Goal: Information Seeking & Learning: Learn about a topic

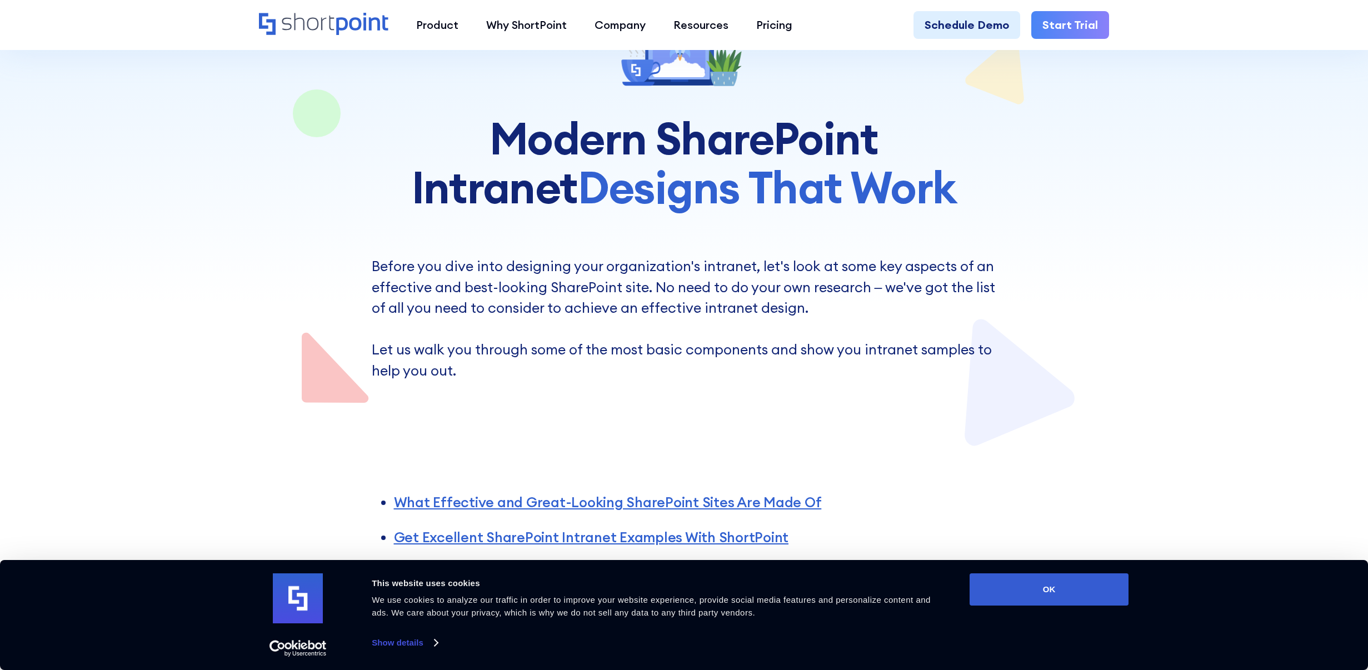
scroll to position [222, 0]
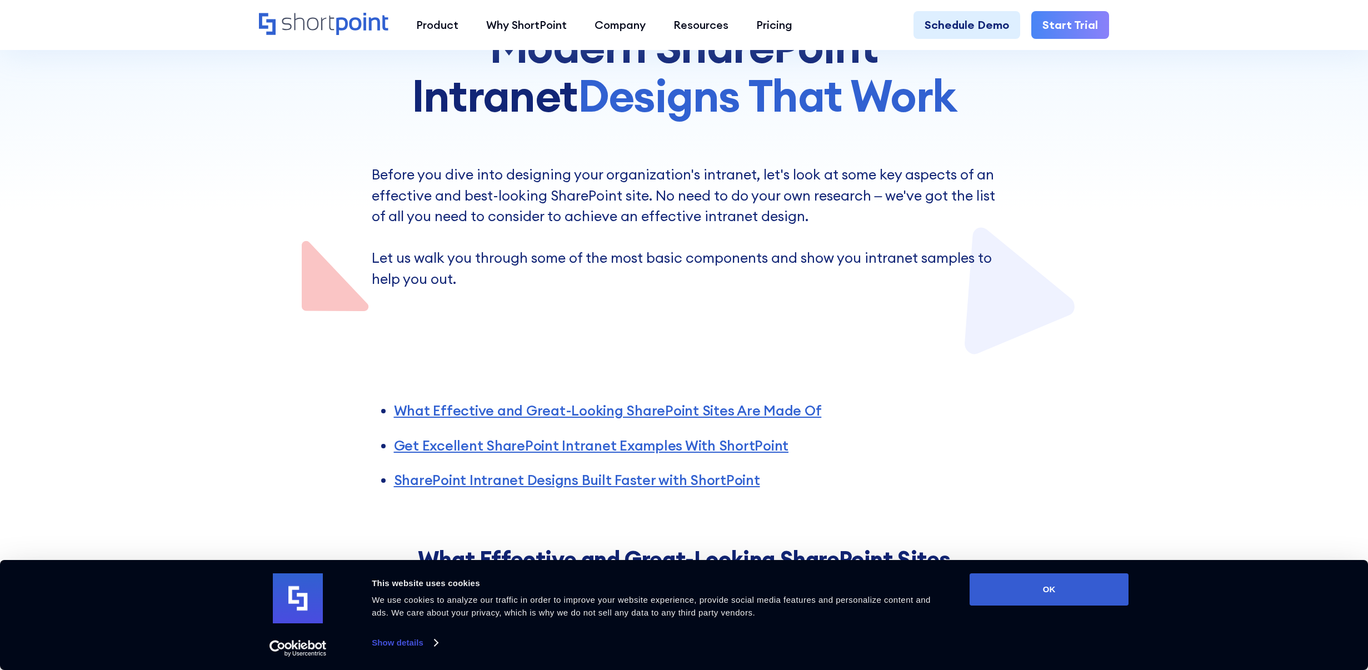
drag, startPoint x: 1081, startPoint y: 584, endPoint x: 1010, endPoint y: 499, distance: 110.9
click at [1080, 584] on button "OK" at bounding box center [1048, 589] width 159 height 32
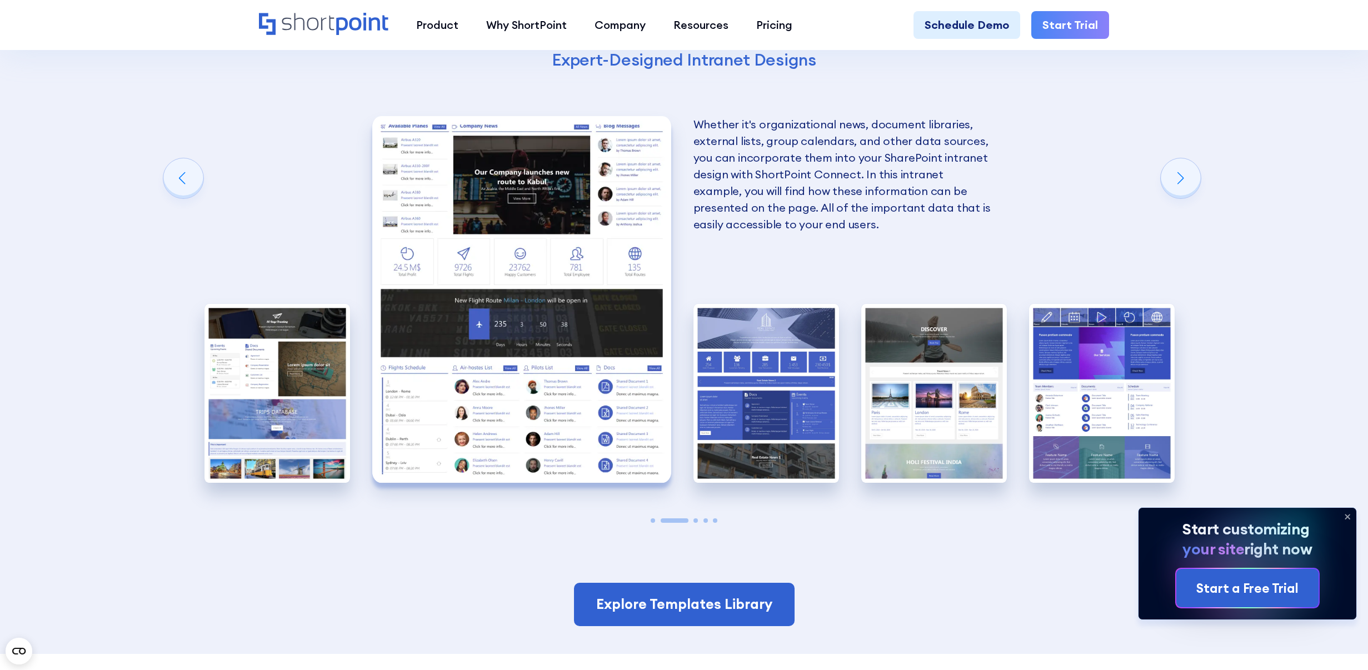
scroll to position [2167, 0]
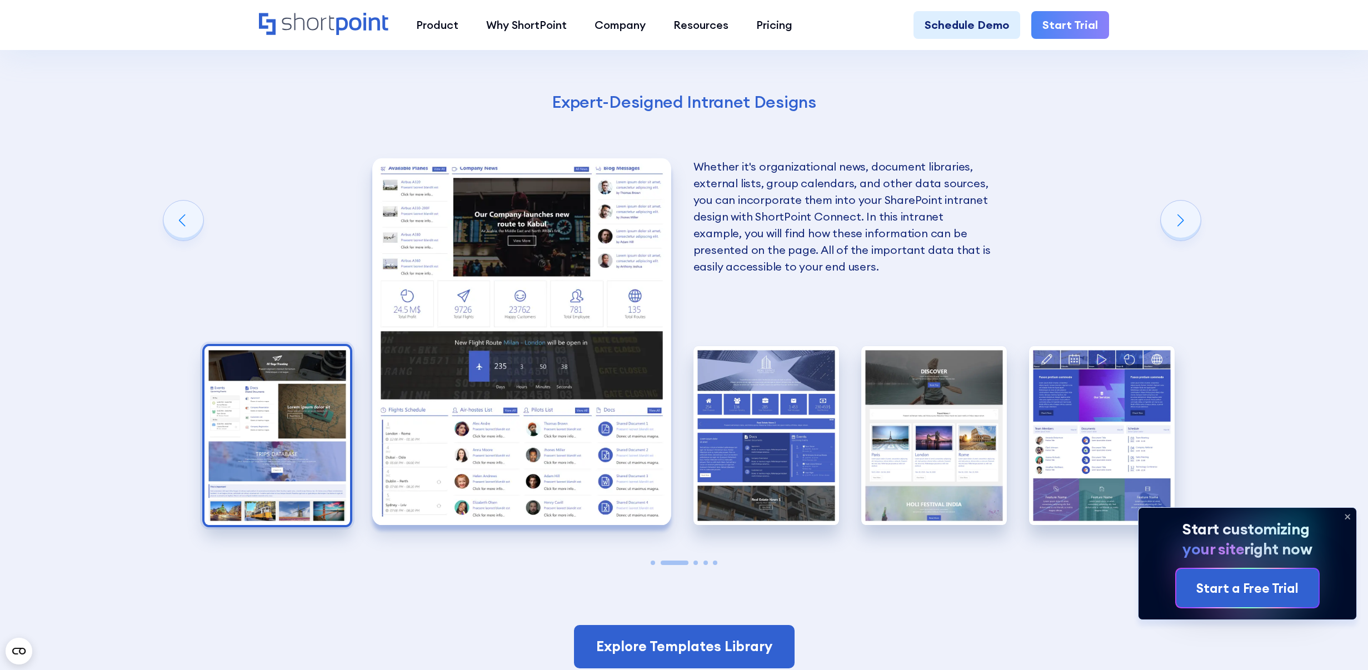
click at [293, 443] on img "1 / 5" at bounding box center [277, 435] width 146 height 179
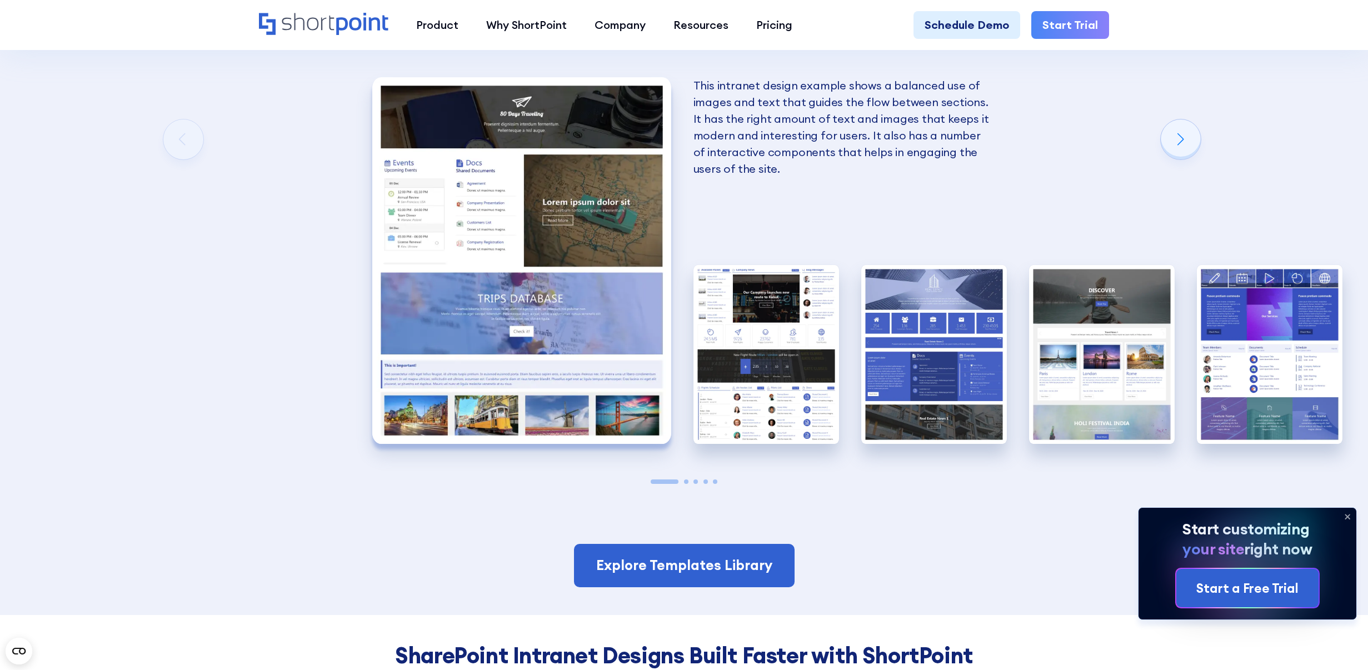
scroll to position [2222, 0]
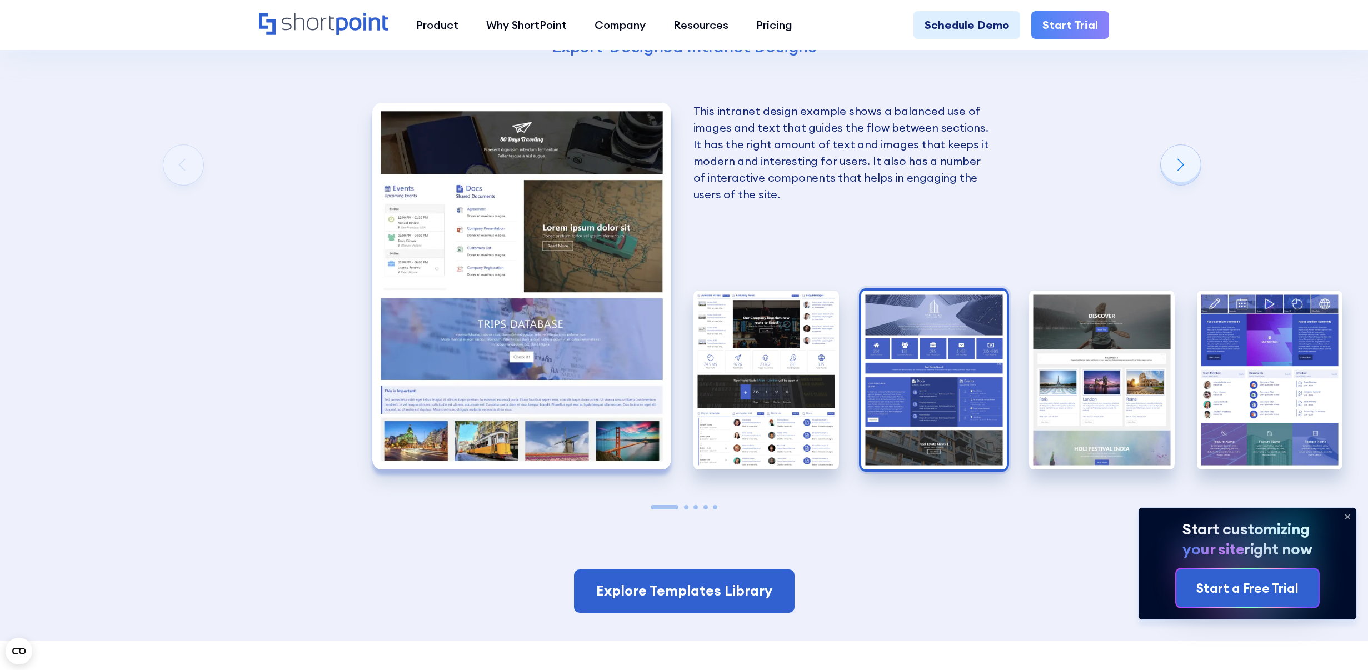
click at [909, 366] on img "3 / 5" at bounding box center [934, 380] width 146 height 179
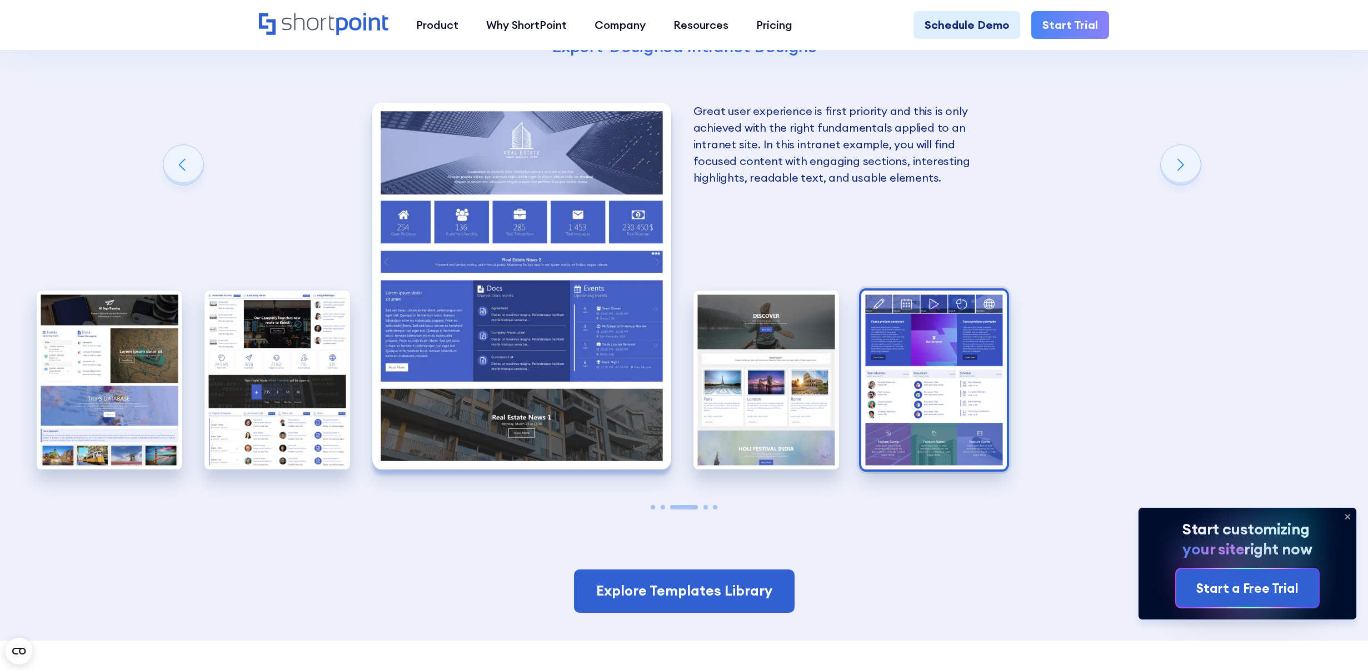
click at [902, 364] on img "5 / 5" at bounding box center [934, 380] width 146 height 179
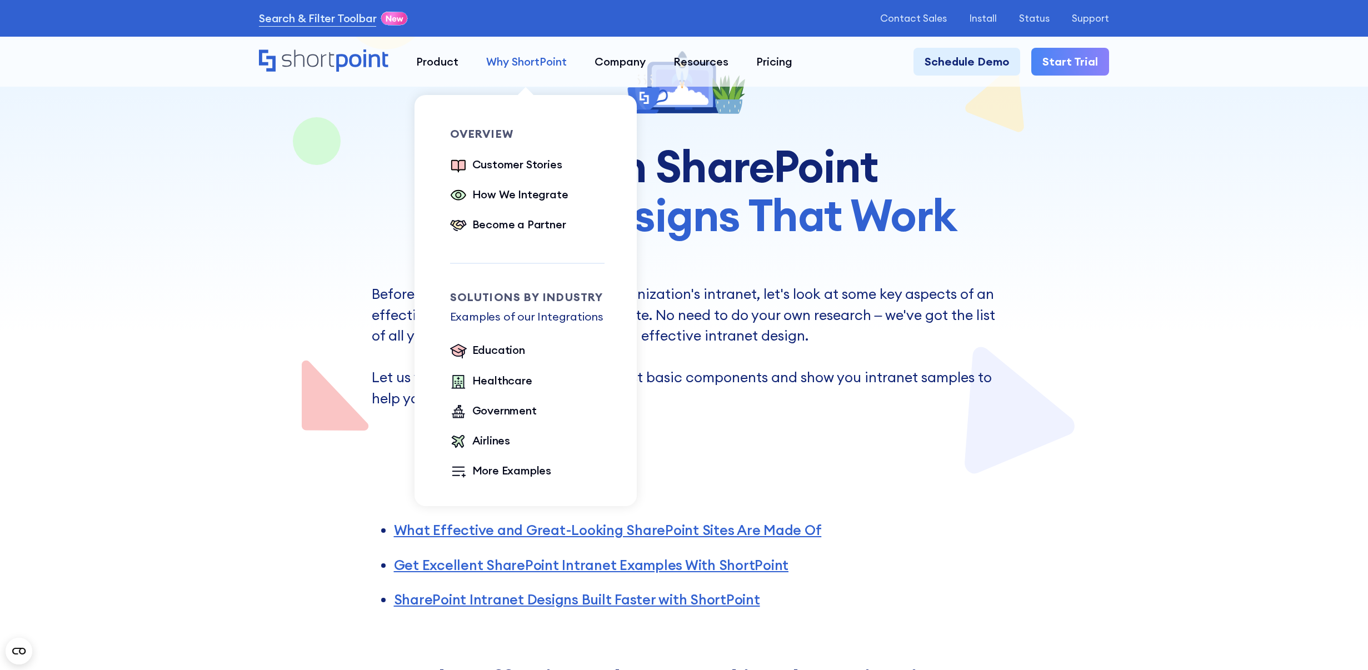
scroll to position [222, 0]
